Goal: Find specific page/section: Find specific page/section

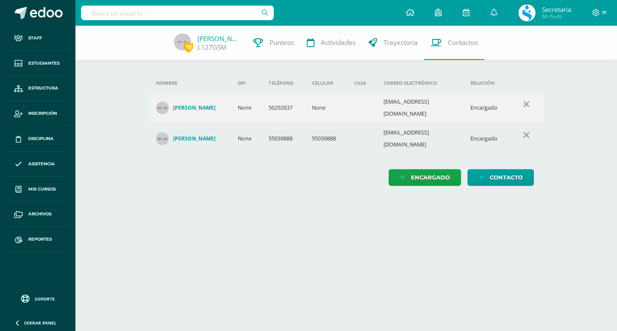
click at [136, 7] on input "text" at bounding box center [177, 13] width 193 height 15
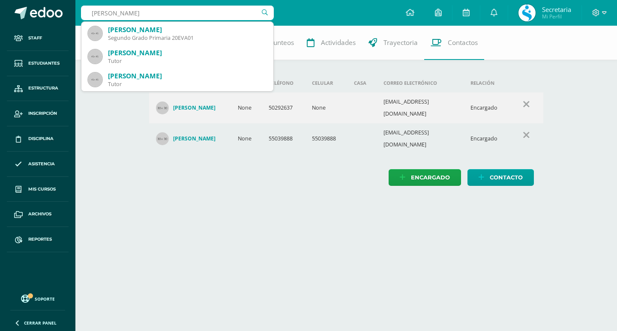
type input "ericka vasquez"
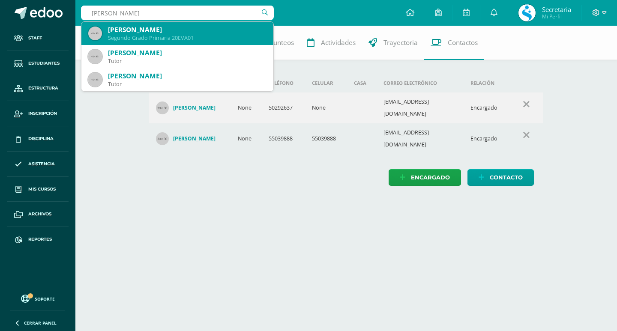
click at [153, 34] on div "Ericka Carina Vasquez Aguilar Segundo Grado Primaria 20EVA01" at bounding box center [177, 33] width 178 height 23
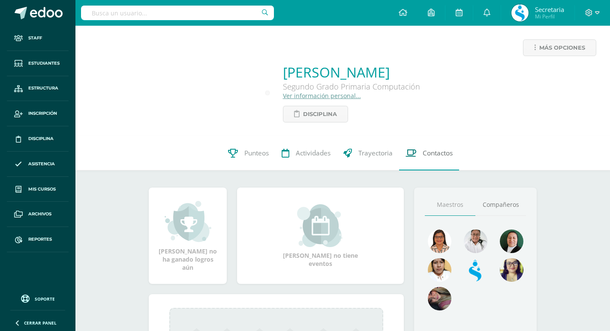
click at [456, 148] on link "Contactos" at bounding box center [429, 153] width 60 height 34
